Goal: Share content: Share content

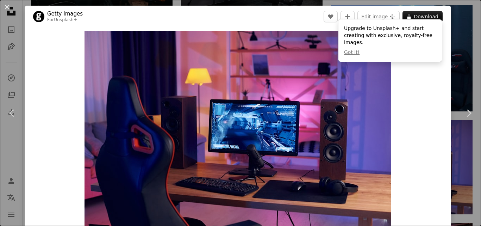
scroll to position [35, 0]
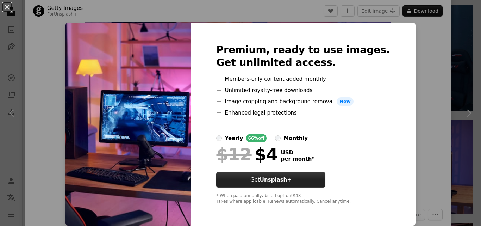
click at [318, 182] on button "Get Unsplash+" at bounding box center [270, 179] width 109 height 15
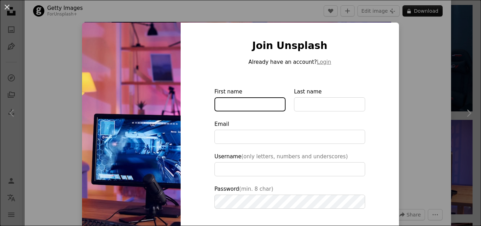
click at [243, 105] on input "First name" at bounding box center [249, 104] width 71 height 14
drag, startPoint x: 243, startPoint y: 105, endPoint x: 345, endPoint y: 27, distance: 128.0
click at [246, 101] on input "First name" at bounding box center [249, 104] width 71 height 14
drag, startPoint x: 416, startPoint y: 9, endPoint x: 400, endPoint y: 32, distance: 28.1
click at [413, 12] on div "An X shape Join Unsplash Already have an account? Login First name Last name Em…" at bounding box center [240, 113] width 481 height 226
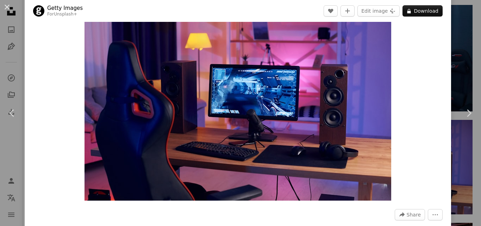
drag, startPoint x: 400, startPoint y: 32, endPoint x: 397, endPoint y: 34, distance: 3.7
click at [400, 32] on div "Zoom in" at bounding box center [238, 98] width 426 height 212
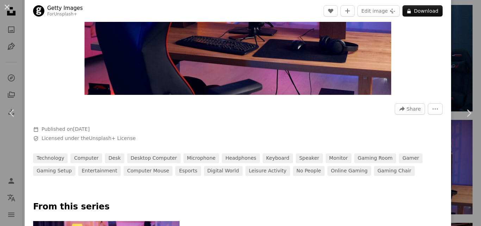
scroll to position [106, 0]
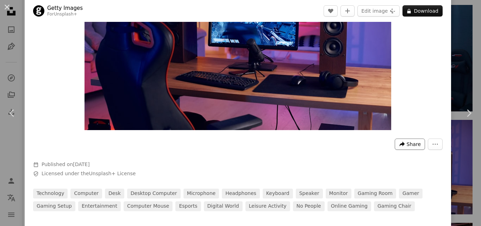
click at [407, 148] on button "A forward-right arrow Share" at bounding box center [410, 143] width 30 height 11
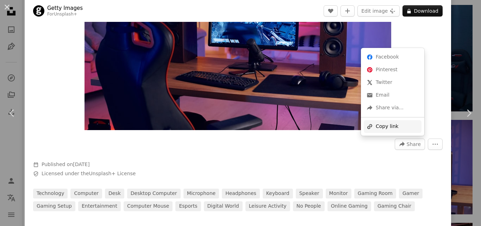
click at [384, 128] on div "A URL sharing icon (chains) Copy link" at bounding box center [393, 126] width 58 height 13
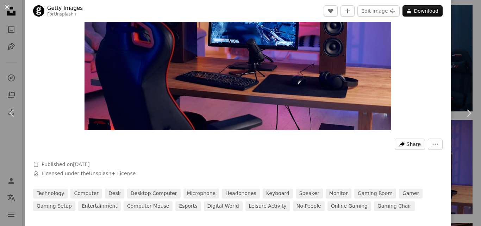
scroll to position [176, 0]
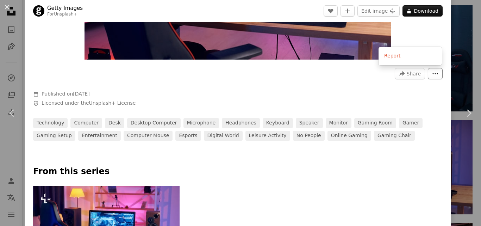
click at [430, 73] on button "More Actions" at bounding box center [435, 73] width 15 height 11
click at [434, 76] on icon "More Actions" at bounding box center [435, 73] width 6 height 6
click at [418, 75] on span "Share" at bounding box center [414, 73] width 14 height 11
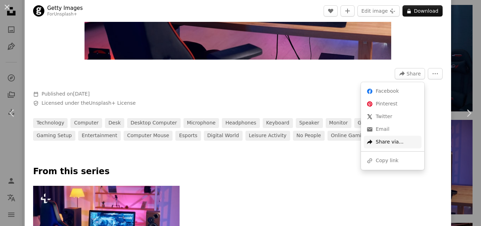
click at [394, 142] on div "A forward-right arrow Share via..." at bounding box center [393, 142] width 58 height 13
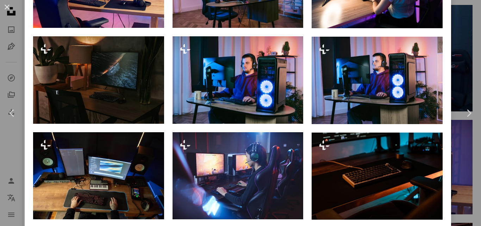
scroll to position [598, 0]
